Goal: Transaction & Acquisition: Book appointment/travel/reservation

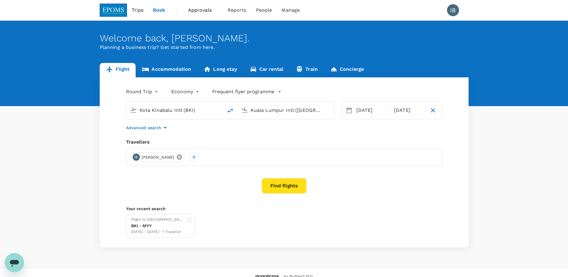
click at [183, 157] on icon at bounding box center [179, 157] width 7 height 7
click at [135, 158] on div at bounding box center [136, 157] width 10 height 10
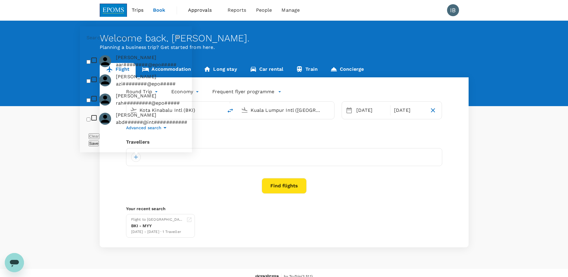
click at [139, 43] on input "text" at bounding box center [130, 38] width 87 height 10
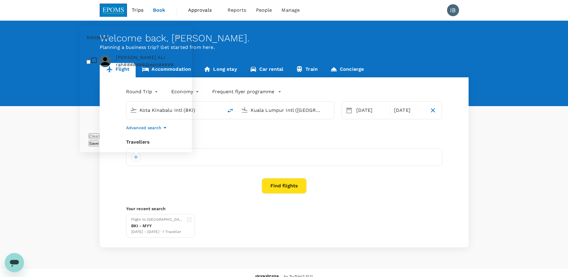
drag, startPoint x: 133, startPoint y: 46, endPoint x: 86, endPoint y: 48, distance: 46.5
click at [86, 48] on div "RAHMAH" at bounding box center [136, 37] width 112 height 23
type input "RUSLIAH"
drag, startPoint x: 116, startPoint y: 46, endPoint x: 80, endPoint y: 46, distance: 35.9
click at [80, 46] on div "Welcome back , [PERSON_NAME] . Planning a business trip? Get started from here.…" at bounding box center [284, 134] width 568 height 226
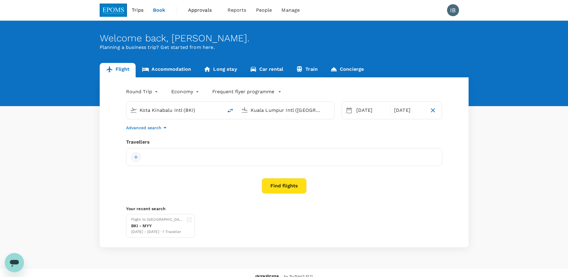
click at [140, 156] on div at bounding box center [136, 157] width 10 height 10
drag, startPoint x: 110, startPoint y: 41, endPoint x: 80, endPoint y: 51, distance: 31.3
click at [80, 49] on div "RUSLIAH" at bounding box center [136, 37] width 112 height 23
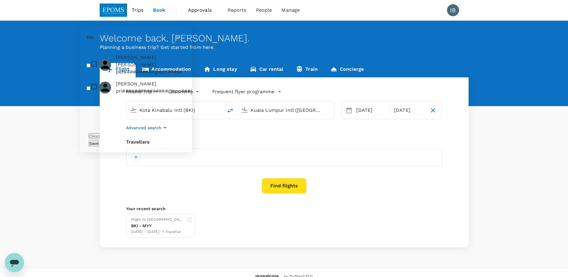
click at [100, 43] on input "PRI" at bounding box center [130, 38] width 87 height 10
type input "PR"
click at [127, 110] on ul "[PERSON_NAME] [PERSON_NAME] pet##########@epo##### PRIBINTIAH [PERSON_NAME] pri…" at bounding box center [136, 88] width 112 height 78
click at [95, 43] on input "PR" at bounding box center [130, 38] width 87 height 10
click at [413, 196] on div "Round Trip roundtrip Economy economy Frequent flyer programme Kota Kinabalu Int…" at bounding box center [284, 162] width 369 height 170
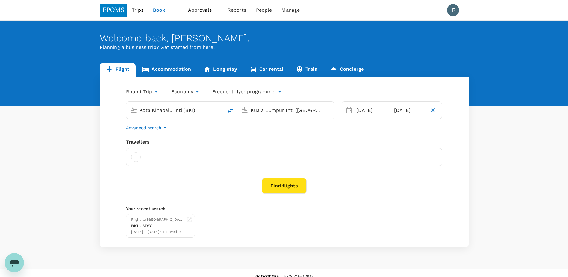
scroll to position [7, 0]
